Goal: Task Accomplishment & Management: Use online tool/utility

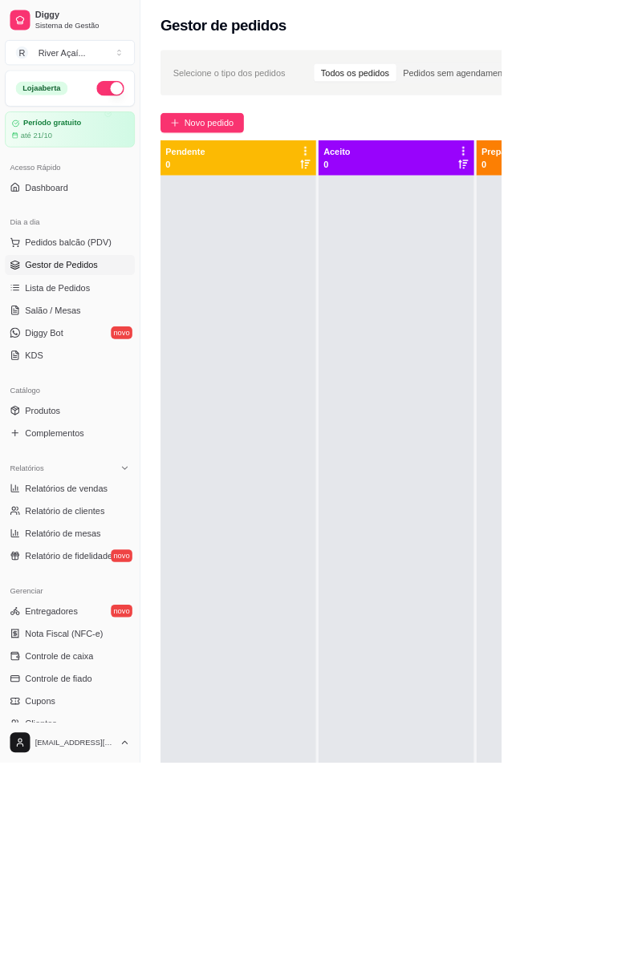
click at [273, 146] on button "Novo pedido" at bounding box center [258, 157] width 107 height 26
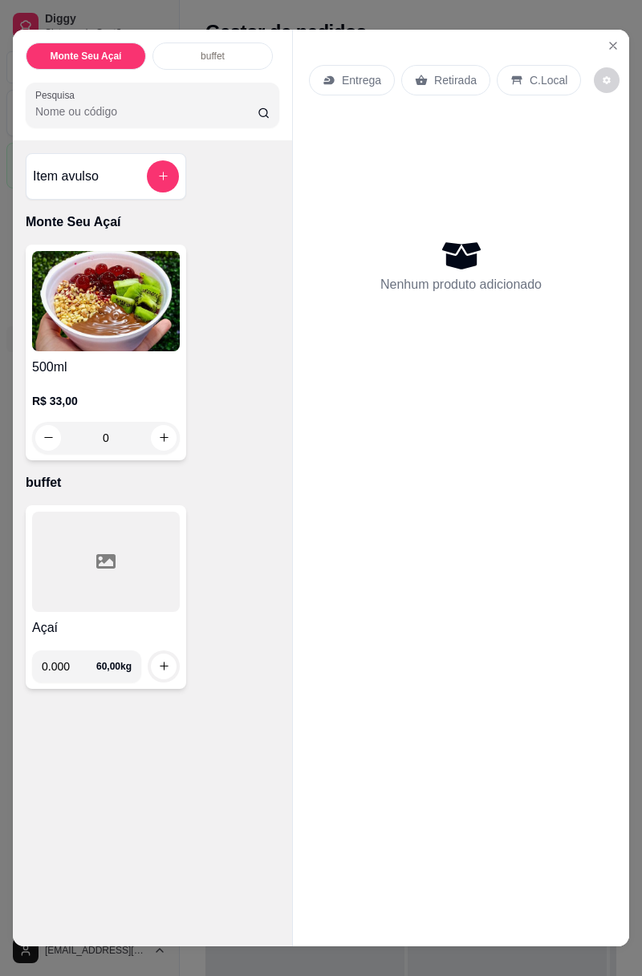
click at [87, 667] on input "0.000" at bounding box center [69, 666] width 55 height 32
click at [81, 669] on input "0.000" at bounding box center [69, 666] width 55 height 32
type input "0.255"
click at [141, 683] on div "Açaí 0.255 60,00 kg" at bounding box center [106, 597] width 160 height 184
click at [167, 664] on icon "increase-product-quantity" at bounding box center [164, 666] width 12 height 12
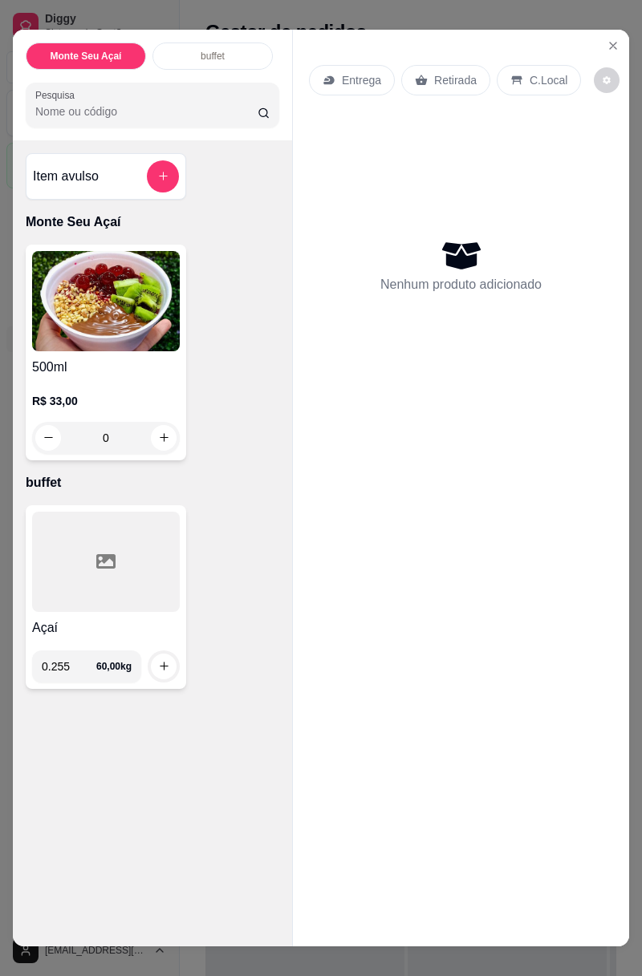
click at [160, 666] on icon "increase-product-quantity" at bounding box center [164, 666] width 12 height 12
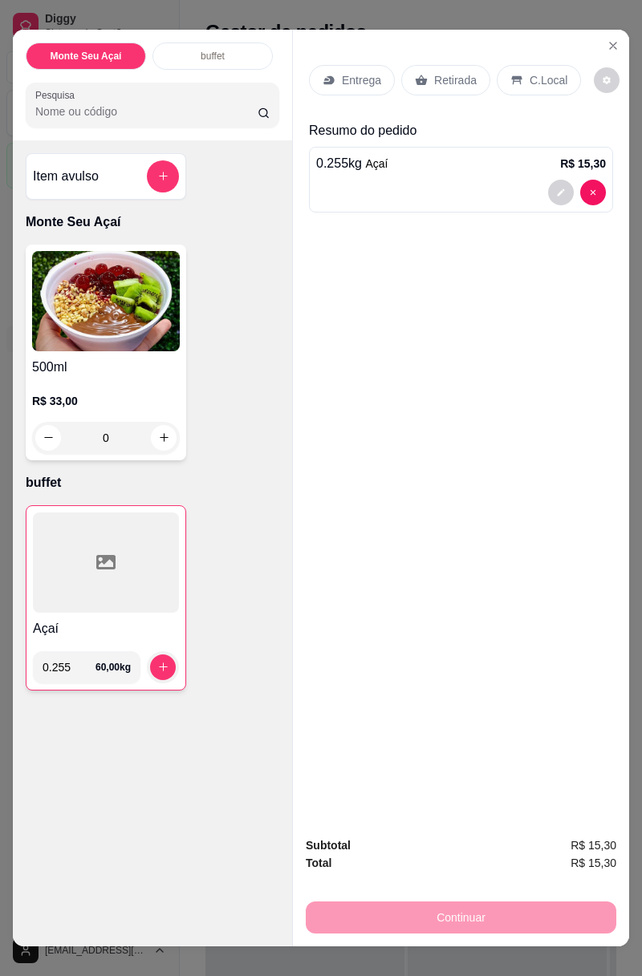
click at [529, 79] on p "C.Local" at bounding box center [548, 80] width 38 height 16
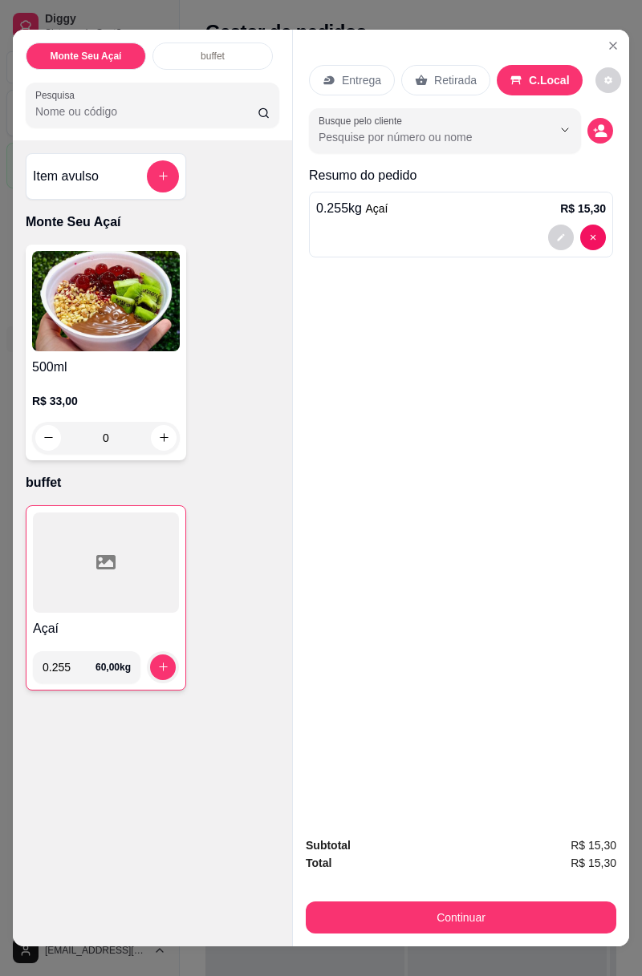
click at [394, 143] on input "Busque pelo cliente" at bounding box center [422, 137] width 208 height 16
click at [462, 446] on div "Entrega Retirada C.Local Busque pelo cliente Resumo do pedido 0.255 kg Açaí R$ …" at bounding box center [461, 427] width 336 height 795
click at [467, 921] on button "Continuar" at bounding box center [461, 917] width 310 height 32
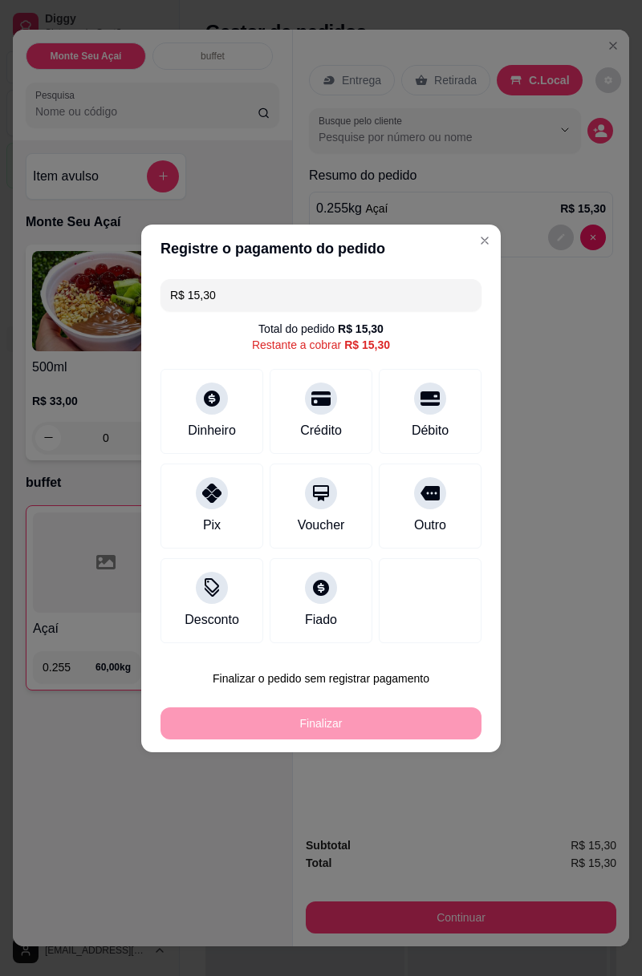
click at [221, 502] on div at bounding box center [212, 493] width 32 height 32
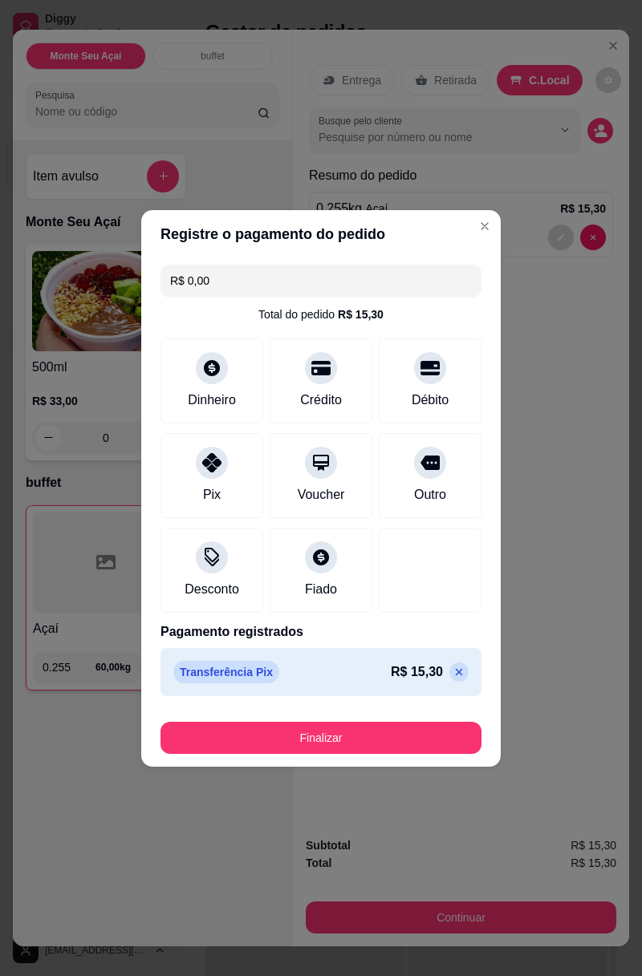
click at [372, 742] on button "Finalizar" at bounding box center [320, 738] width 321 height 32
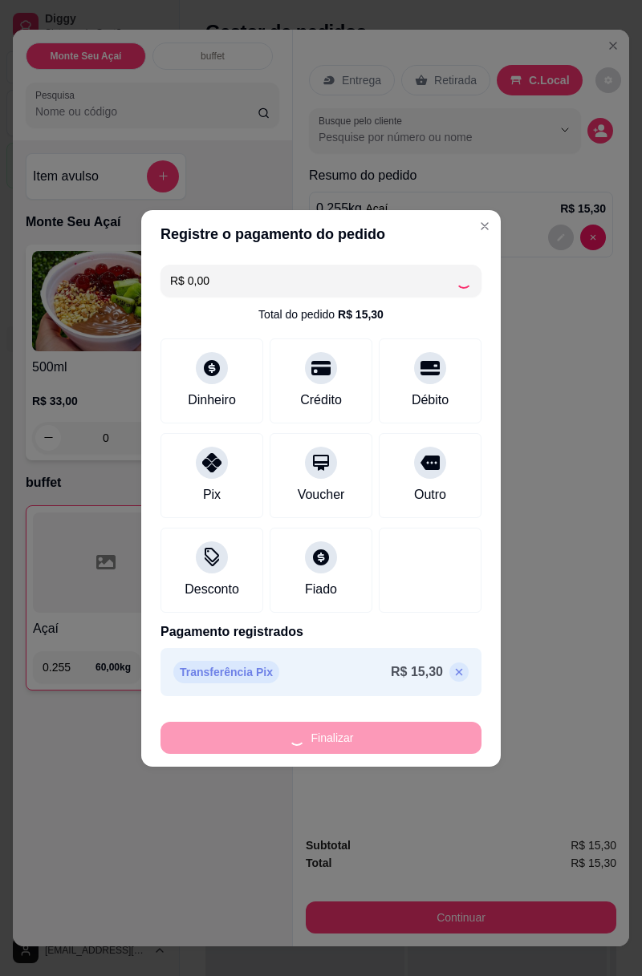
type input "-R$ 15,30"
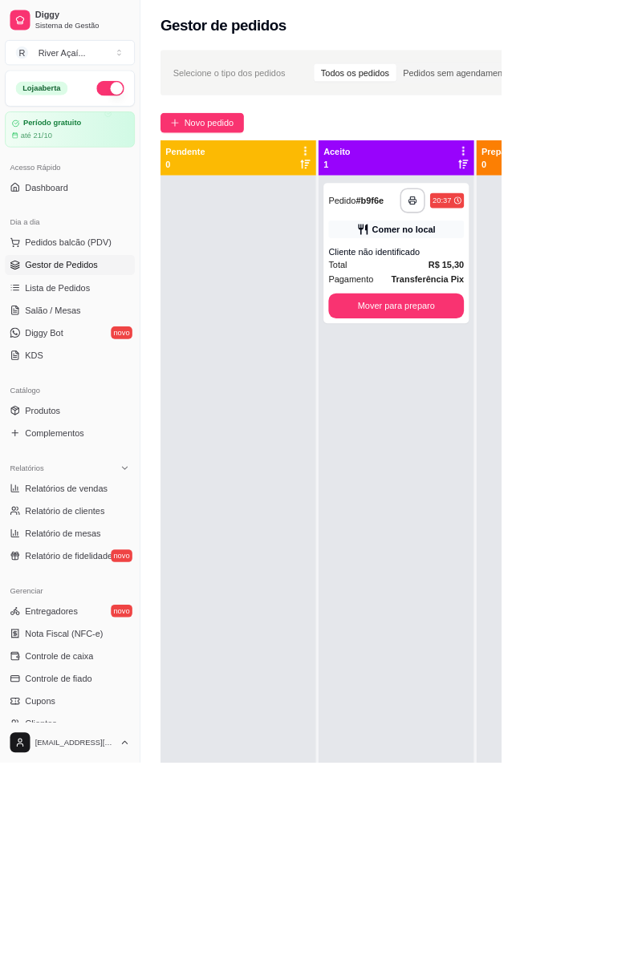
click at [518, 388] on button "Mover para preparo" at bounding box center [506, 391] width 173 height 32
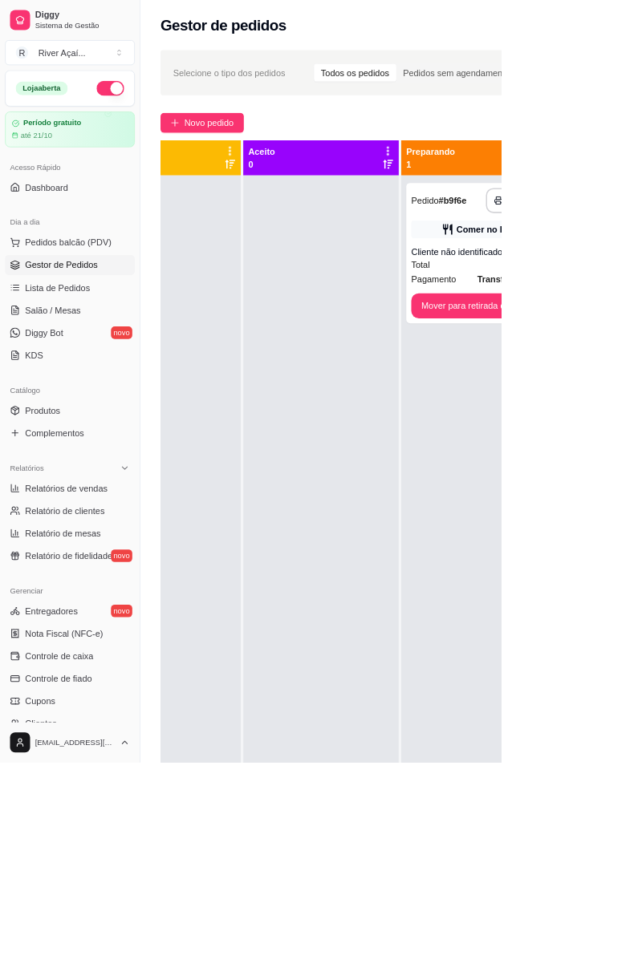
scroll to position [0, 194]
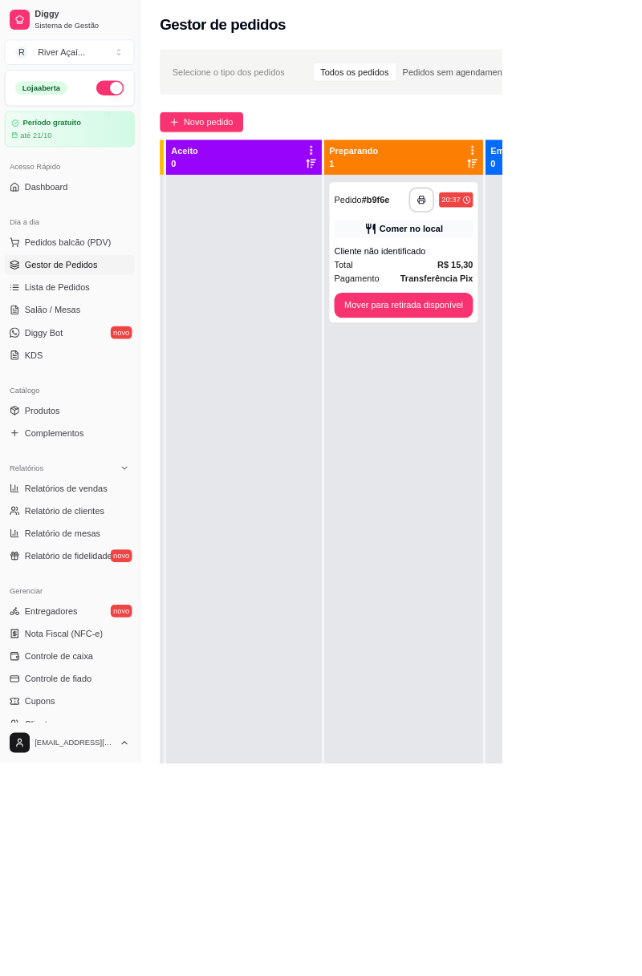
click at [557, 390] on button "Mover para retirada disponível" at bounding box center [516, 391] width 177 height 32
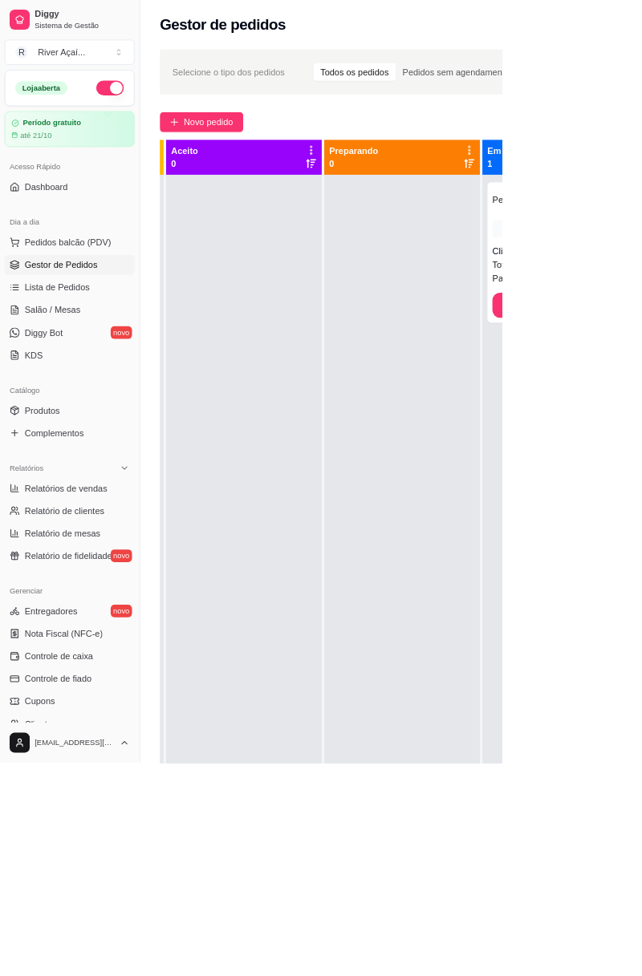
scroll to position [0, 217]
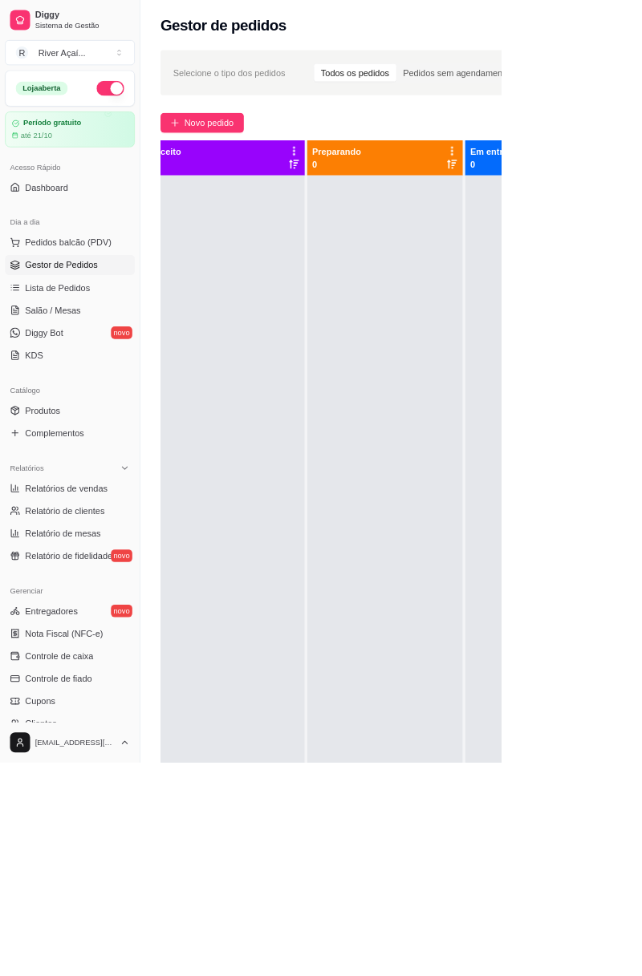
scroll to position [0, 0]
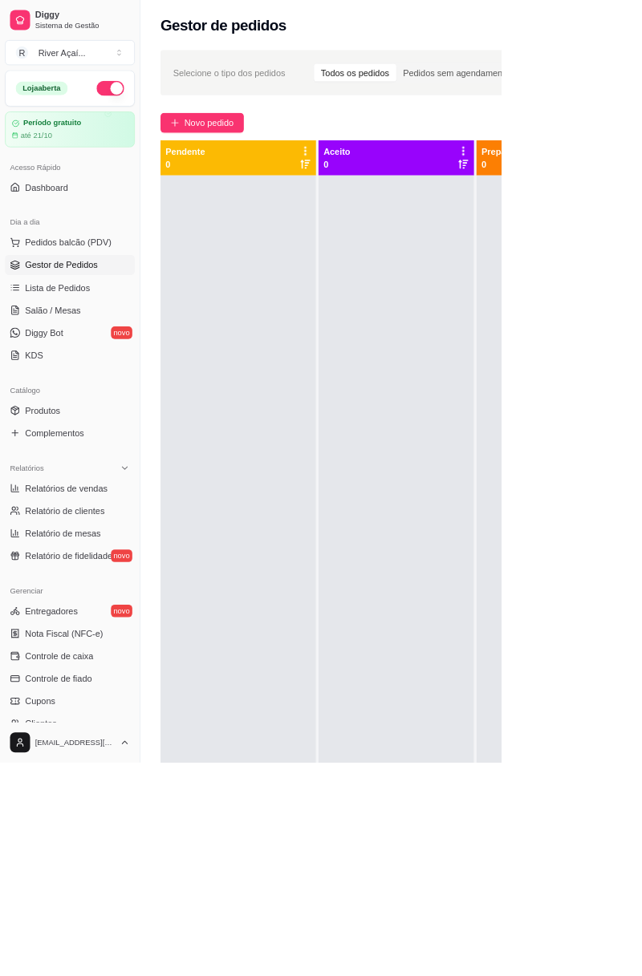
click at [100, 619] on span "Relatórios de vendas" at bounding box center [85, 625] width 106 height 16
select select "ALL"
select select "0"
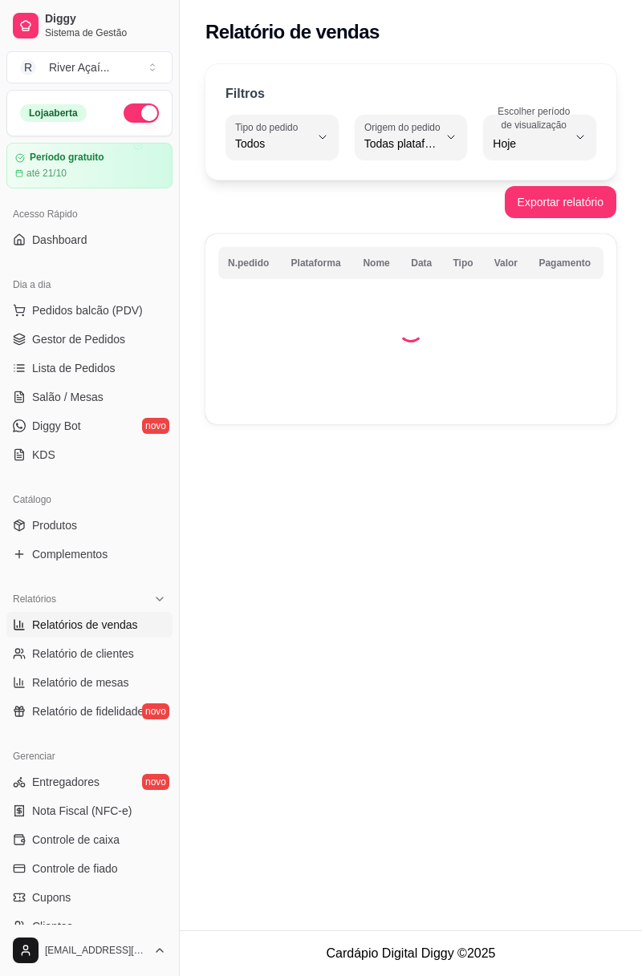
select select "ALL"
select select "0"
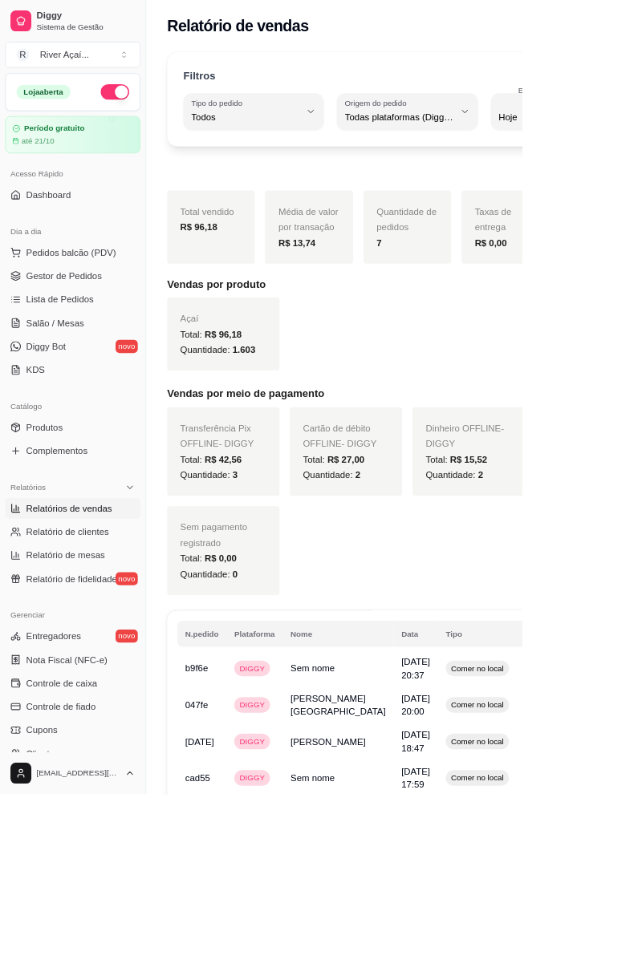
click at [75, 306] on span "Pedidos balcão (PDV)" at bounding box center [87, 310] width 111 height 16
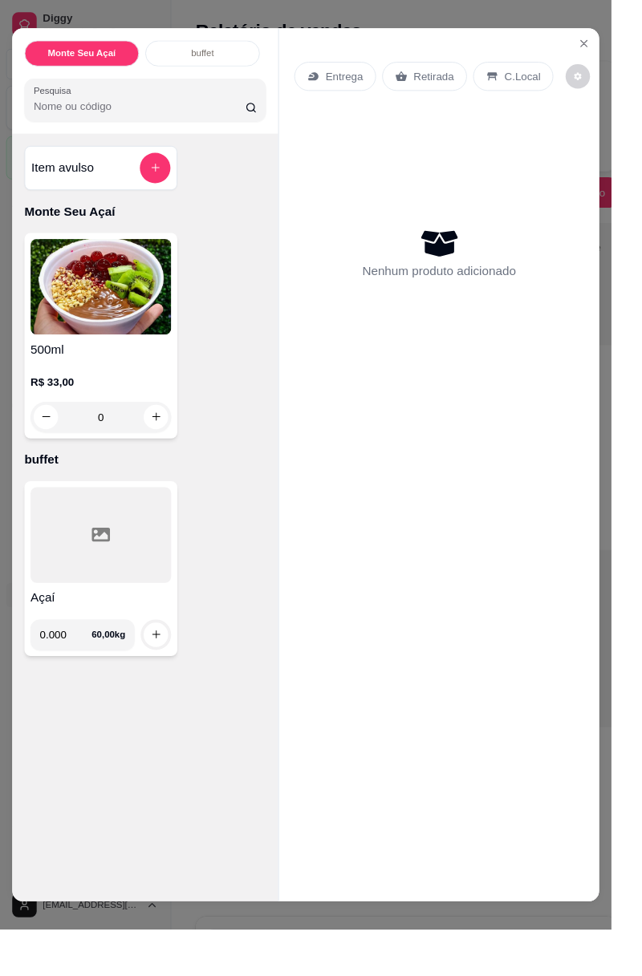
click at [605, 34] on div "Entrega Retirada C.Local Nenhum produto adicionado" at bounding box center [461, 476] width 336 height 892
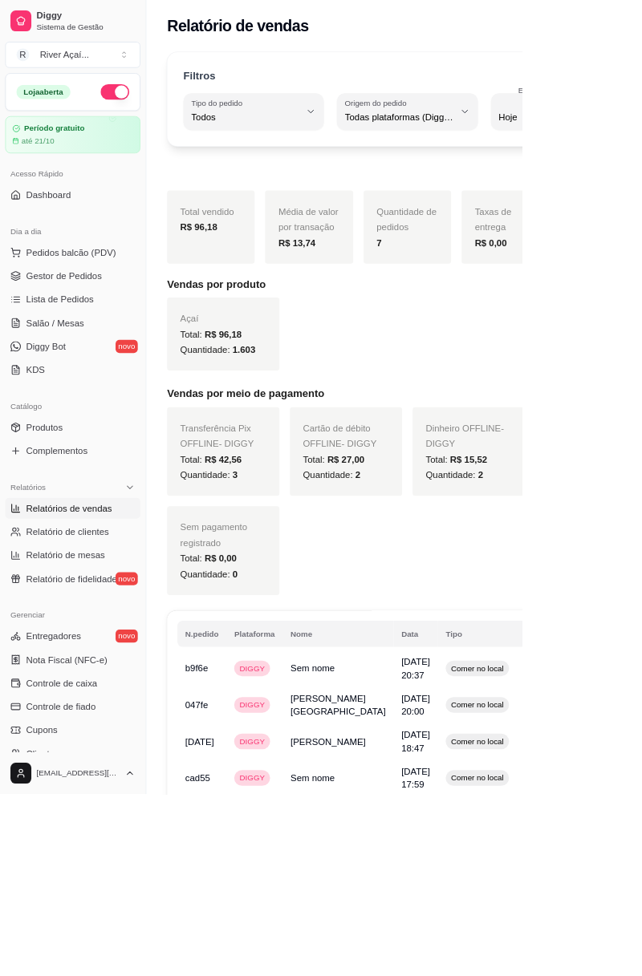
click at [641, 55] on div "Filtros ALL Tipo do pedido Todos Entrega Retirada Mesa Consumo local Tipo do pe…" at bounding box center [501, 620] width 642 height 1130
click at [71, 340] on span "Gestor de Pedidos" at bounding box center [78, 339] width 93 height 16
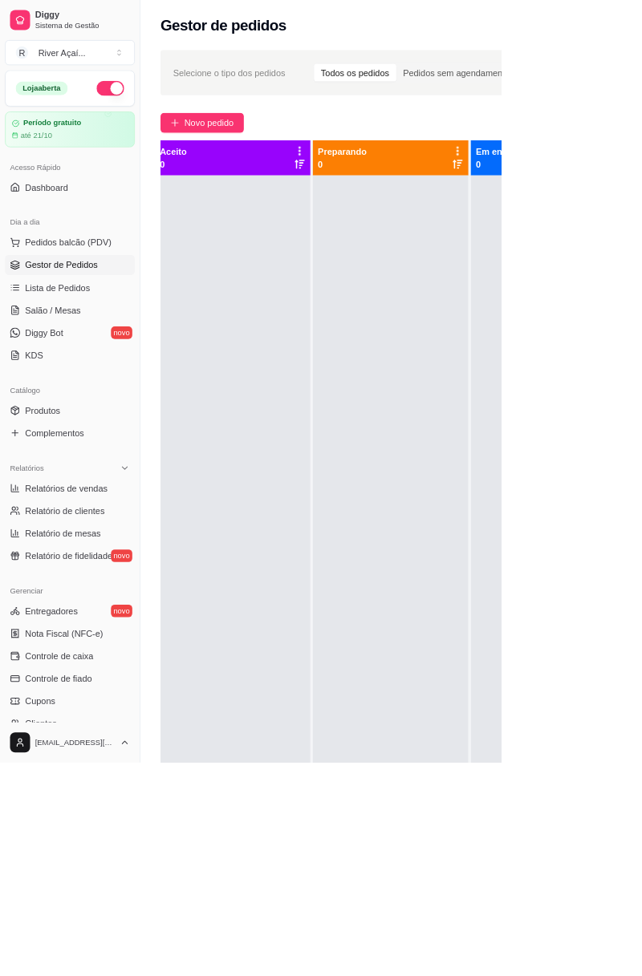
scroll to position [0, 217]
